Goal: Task Accomplishment & Management: Manage account settings

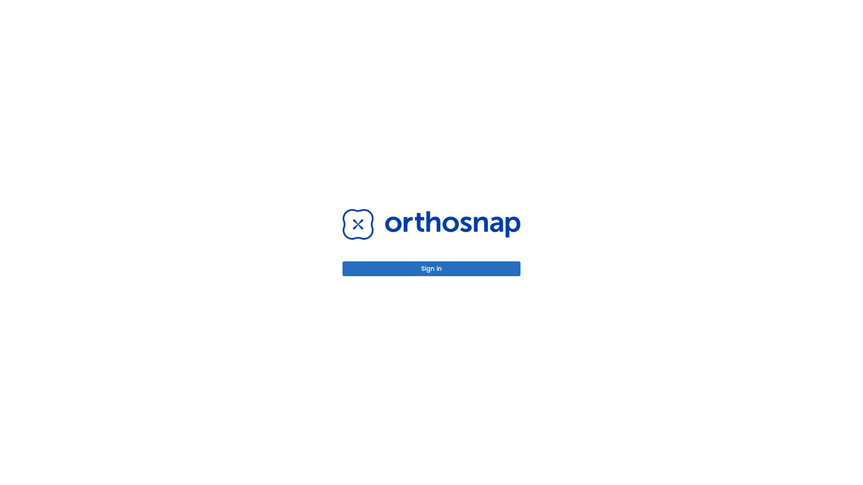
click at [431, 269] on button "Sign in" at bounding box center [431, 269] width 178 height 15
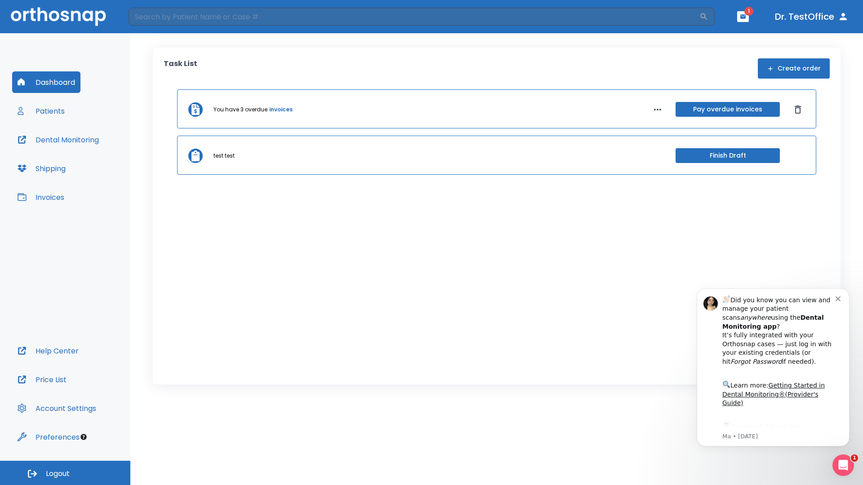
click at [65, 473] on span "Logout" at bounding box center [58, 474] width 24 height 10
